Goal: Task Accomplishment & Management: Manage account settings

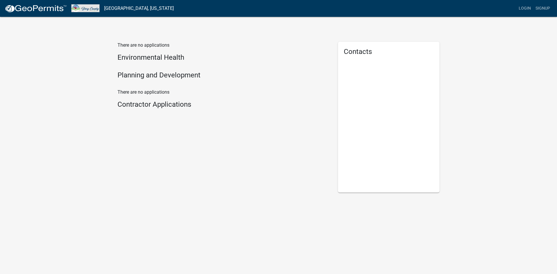
click at [137, 75] on h4 "Planning and Development" at bounding box center [223, 75] width 212 height 8
click at [159, 74] on h4 "Planning and Development" at bounding box center [223, 75] width 212 height 8
click at [172, 79] on h4 "Planning and Development" at bounding box center [223, 75] width 212 height 8
click at [180, 77] on h4 "Planning and Development" at bounding box center [223, 75] width 212 height 8
click at [183, 77] on h4 "Planning and Development" at bounding box center [223, 75] width 212 height 8
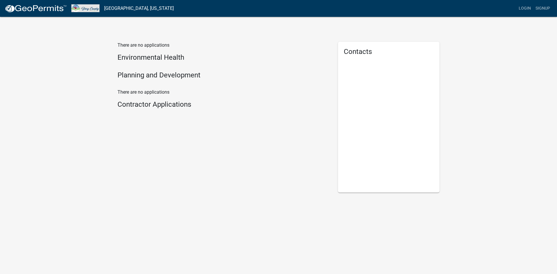
click at [184, 76] on h4 "Planning and Development" at bounding box center [223, 75] width 212 height 8
click at [152, 48] on p "There are no applications" at bounding box center [223, 45] width 212 height 7
click at [152, 45] on p "There are no applications" at bounding box center [223, 45] width 212 height 7
click at [149, 58] on h4 "Environmental Health" at bounding box center [223, 57] width 212 height 8
click at [148, 66] on div "There are no applications Environmental Health Planning and Development" at bounding box center [223, 62] width 212 height 40
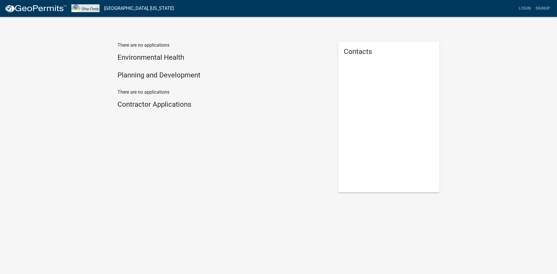
click at [148, 72] on h4 "Planning and Development" at bounding box center [223, 75] width 212 height 8
drag, startPoint x: 148, startPoint y: 74, endPoint x: 147, endPoint y: 77, distance: 3.4
click at [148, 74] on h4 "Planning and Development" at bounding box center [223, 75] width 212 height 8
click at [145, 78] on h4 "Planning and Development" at bounding box center [223, 75] width 212 height 8
click at [147, 105] on h4 "Contractor Applications" at bounding box center [223, 104] width 212 height 8
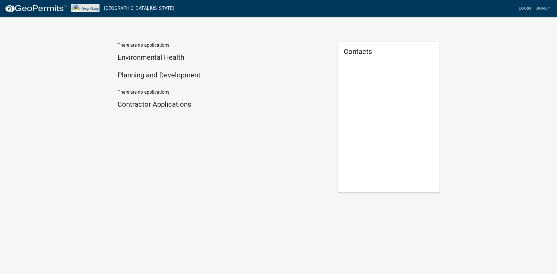
click at [155, 107] on h4 "Contractor Applications" at bounding box center [223, 104] width 212 height 8
click at [153, 104] on h4 "Contractor Applications" at bounding box center [223, 104] width 212 height 8
click at [150, 90] on p "There are no applications" at bounding box center [223, 92] width 212 height 7
click at [148, 92] on p "There are no applications" at bounding box center [223, 92] width 212 height 7
click at [124, 86] on div "There are no applications Environmental Health Planning and Development" at bounding box center [223, 65] width 220 height 47
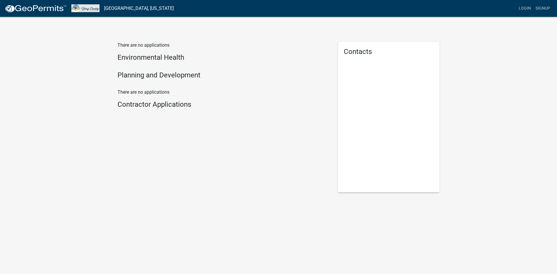
click at [135, 73] on h4 "Planning and Development" at bounding box center [223, 75] width 212 height 8
click at [122, 7] on link "Story County, Iowa" at bounding box center [139, 8] width 70 height 10
click at [527, 11] on link "Login" at bounding box center [524, 8] width 17 height 11
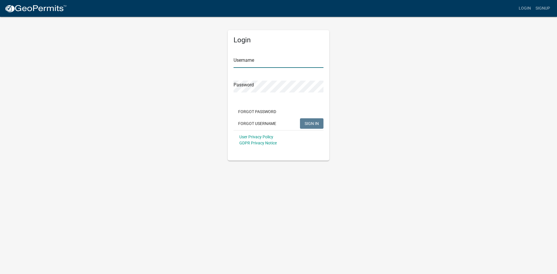
type input "lday@storycountyiowa.gov"
click at [311, 125] on span "SIGN IN" at bounding box center [312, 123] width 14 height 5
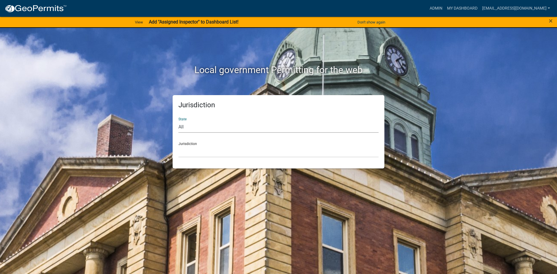
click at [206, 125] on select "All Colorado Georgia Indiana Iowa Kansas Minnesota Ohio South Carolina Wisconsin" at bounding box center [278, 127] width 200 height 12
select select "[US_STATE]"
click at [178, 121] on select "All Colorado Georgia Indiana Iowa Kansas Minnesota Ohio South Carolina Wisconsin" at bounding box center [278, 127] width 200 height 12
click at [198, 154] on select "Boone County, Iowa Butler County, Iowa Cerro Gordo County, Iowa City of Harlan,…" at bounding box center [278, 152] width 200 height 12
click at [510, 121] on div "Local government Permitting for the web Jurisdiction State All Colorado Georgia…" at bounding box center [278, 137] width 557 height 274
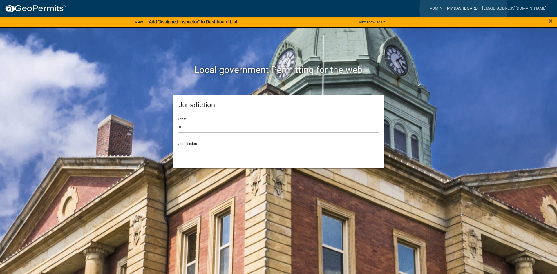
click at [464, 9] on link "My Dashboard" at bounding box center [462, 8] width 35 height 11
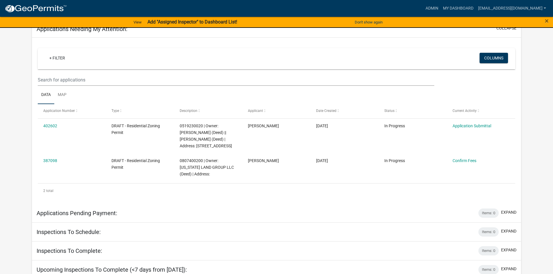
scroll to position [261, 0]
